Goal: Information Seeking & Learning: Learn about a topic

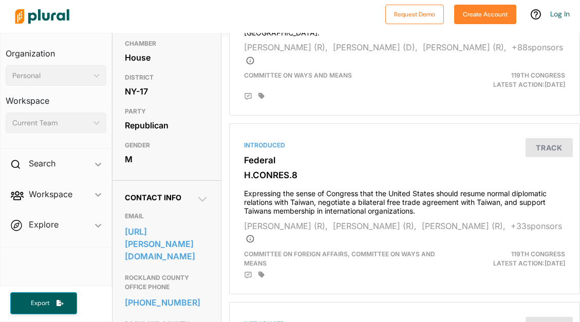
scroll to position [180, 0]
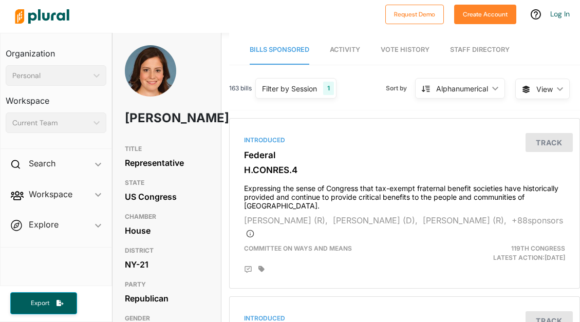
scroll to position [22, 0]
